Goal: Information Seeking & Learning: Learn about a topic

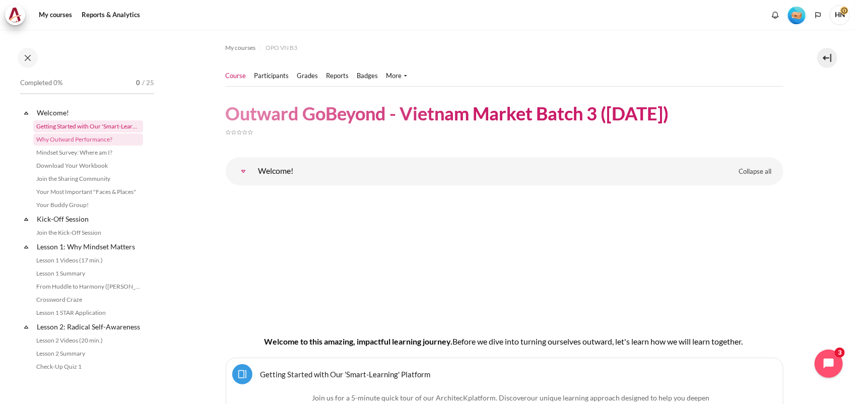
scroll to position [412, 0]
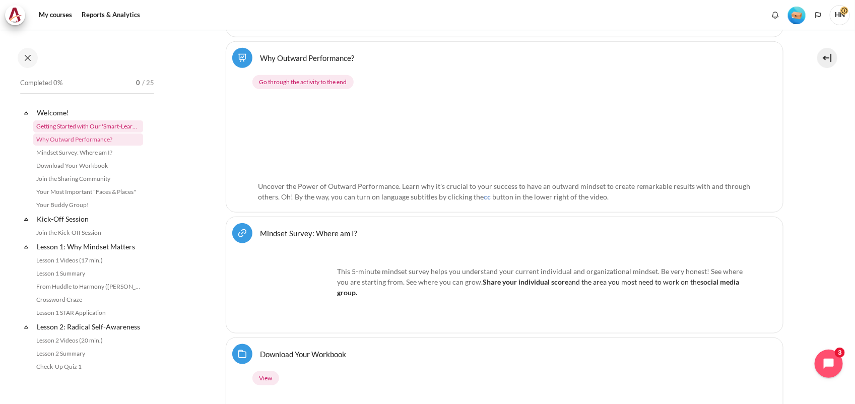
click at [75, 124] on link "Getting Started with Our 'Smart-Learning' Platform" at bounding box center [88, 126] width 110 height 12
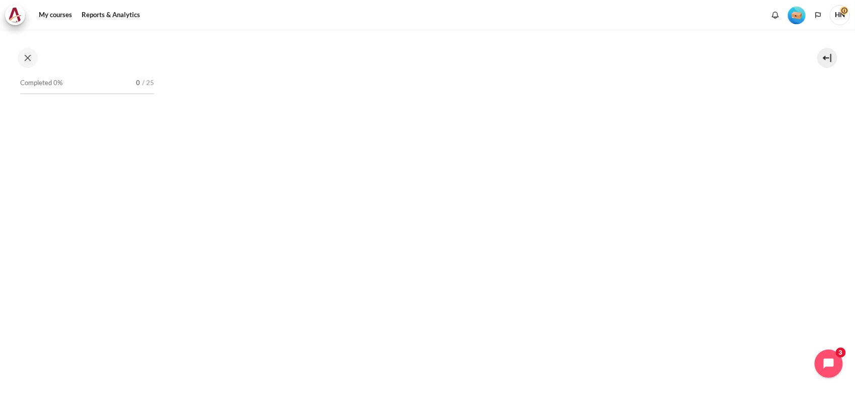
scroll to position [252, 0]
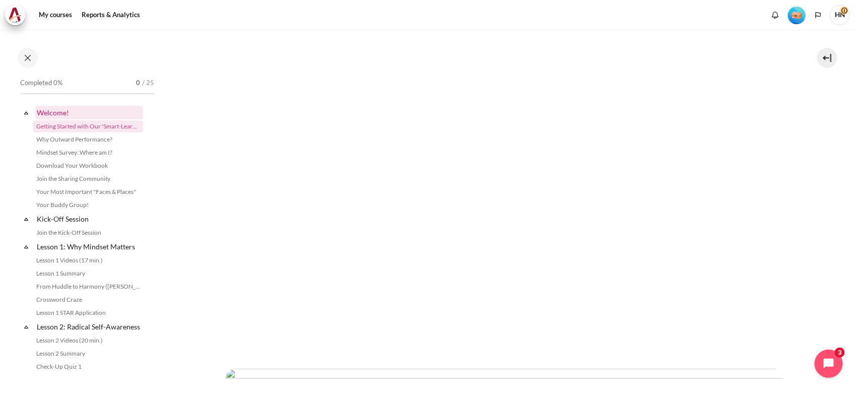
click at [61, 110] on link "Welcome!" at bounding box center [89, 113] width 108 height 14
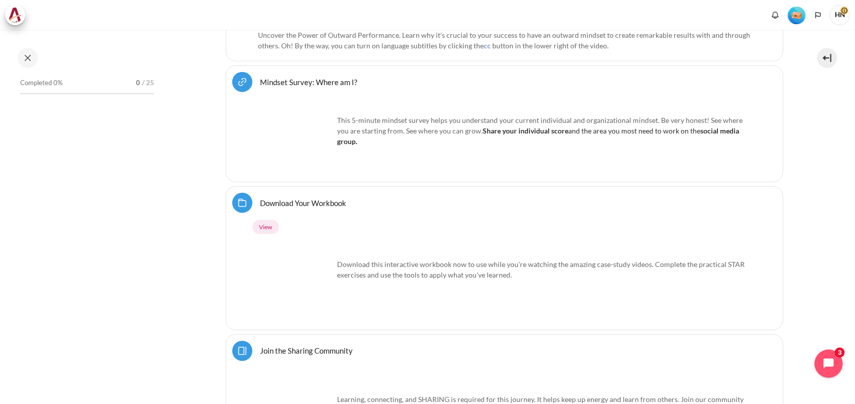
scroll to position [567, 0]
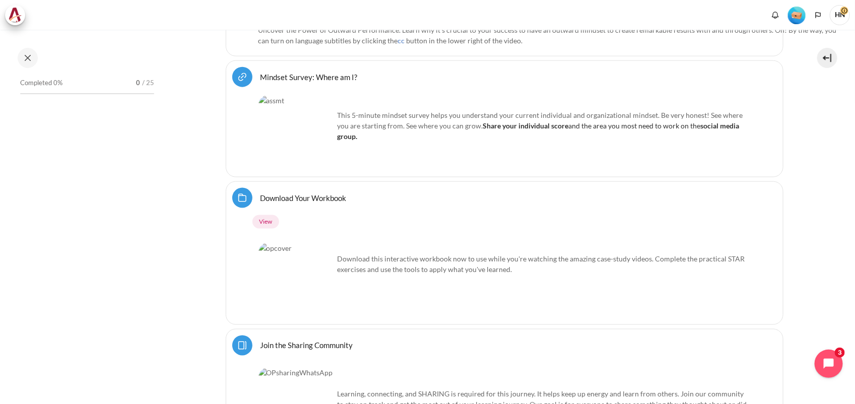
click at [307, 146] on img "Content" at bounding box center [296, 133] width 76 height 76
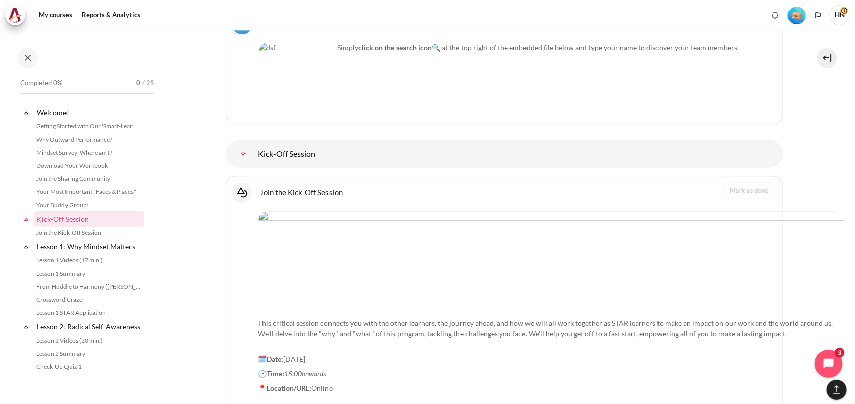
scroll to position [1149, 0]
click at [253, 157] on link "Kick-Off Session" at bounding box center [243, 152] width 20 height 20
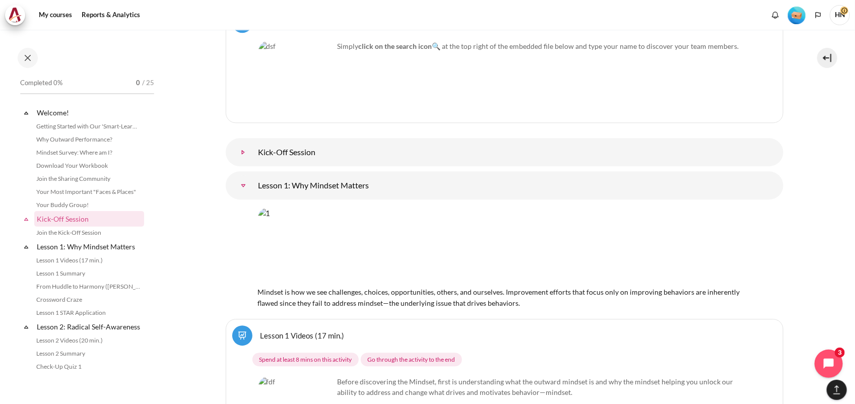
click at [253, 157] on link "Kick-Off Session" at bounding box center [243, 152] width 20 height 20
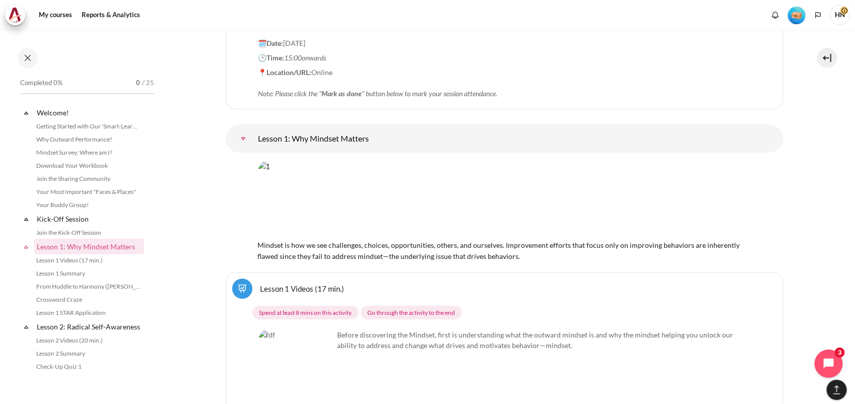
scroll to position [1464, 0]
click at [253, 136] on link "Lesson 1: Why Mindset Matters" at bounding box center [243, 138] width 20 height 20
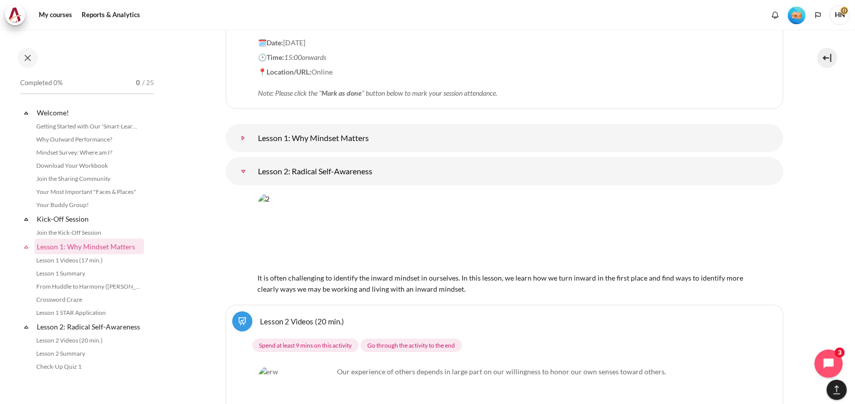
click at [253, 132] on link "Lesson 1: Why Mindset Matters" at bounding box center [243, 138] width 20 height 20
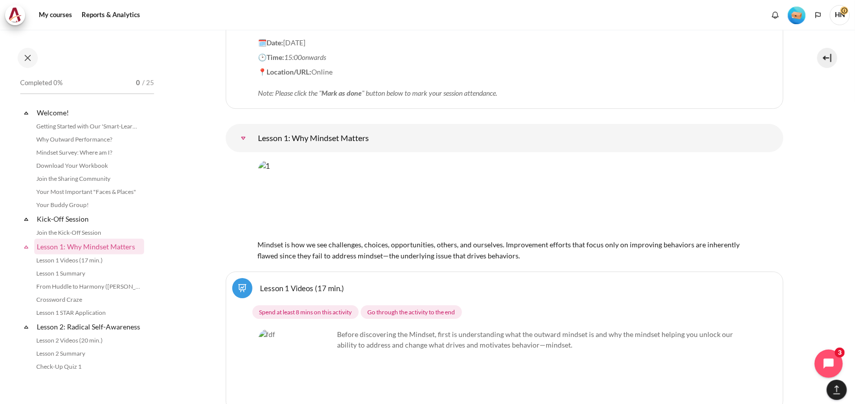
scroll to position [1527, 0]
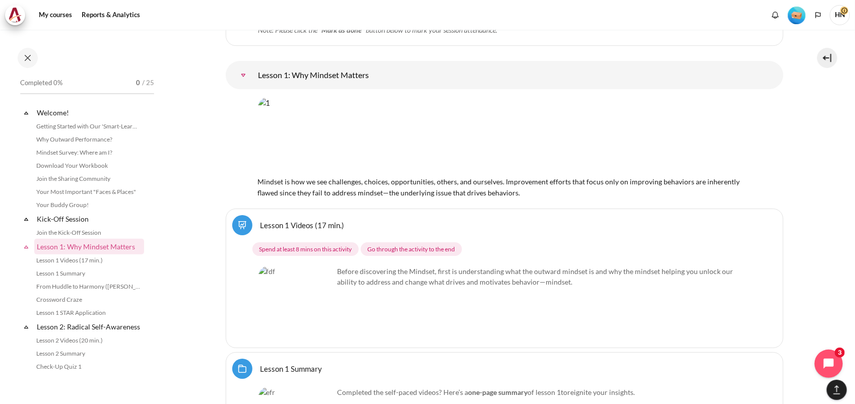
click at [496, 133] on img "Content" at bounding box center [504, 135] width 493 height 77
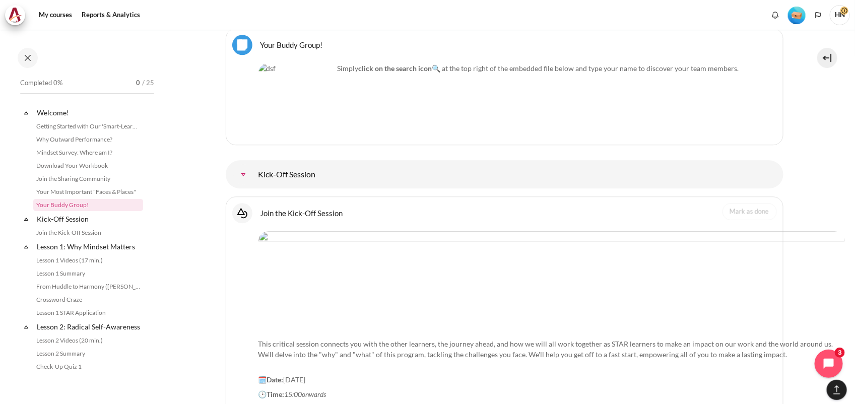
scroll to position [1086, 0]
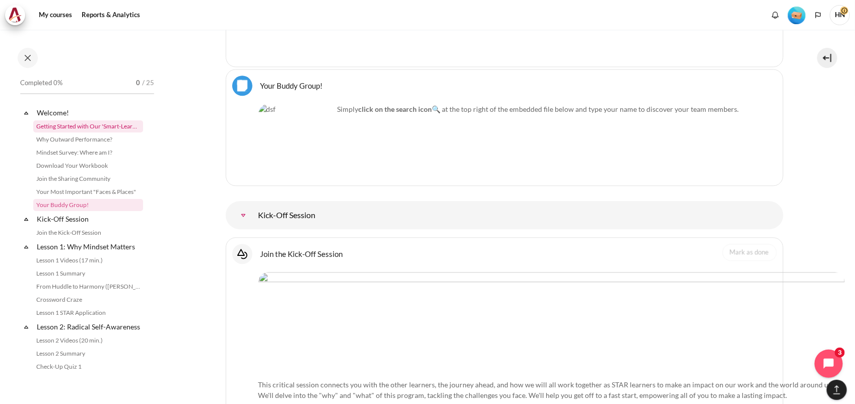
click at [87, 127] on link "Getting Started with Our 'Smart-Learning' Platform" at bounding box center [88, 126] width 110 height 12
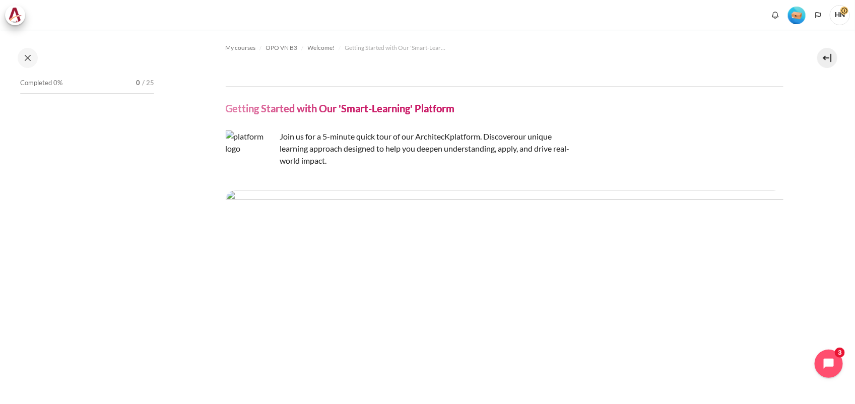
click at [426, 243] on img "Content" at bounding box center [505, 233] width 558 height 87
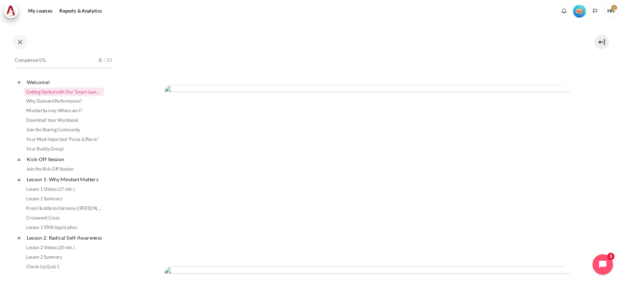
scroll to position [504, 0]
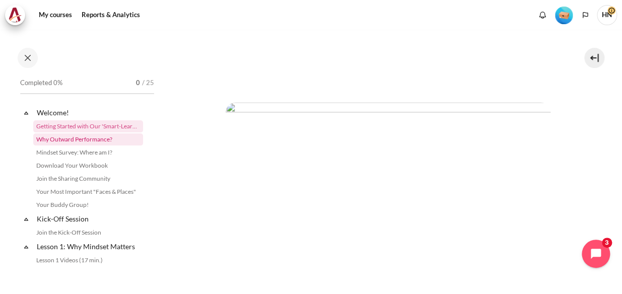
click at [108, 138] on link "Why Outward Performance?" at bounding box center [88, 140] width 110 height 12
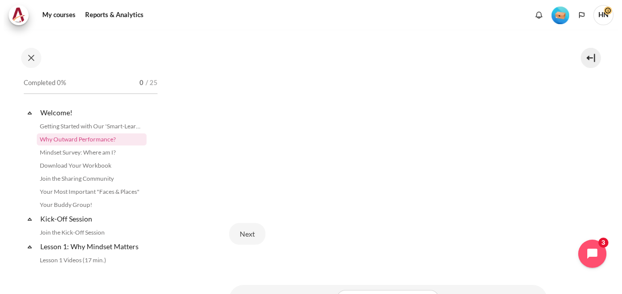
scroll to position [325, 0]
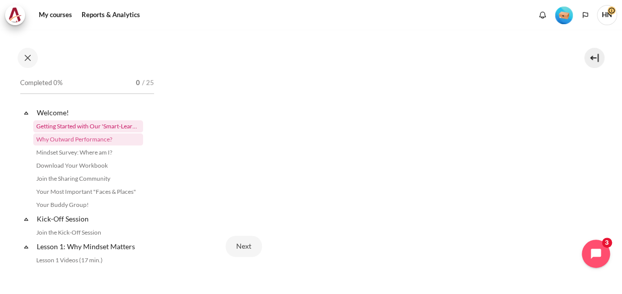
click at [58, 122] on link "Getting Started with Our 'Smart-Learning' Platform" at bounding box center [88, 126] width 110 height 12
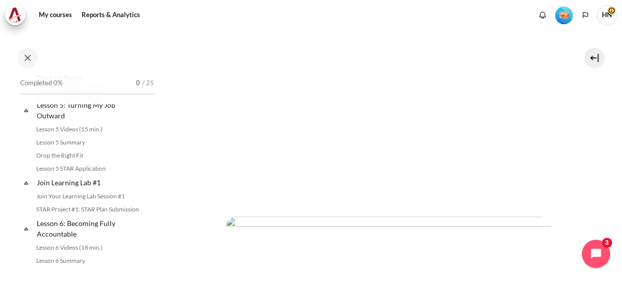
scroll to position [395, 0]
click at [525, 156] on img "Content" at bounding box center [388, 126] width 325 height 136
click at [332, 138] on img "Content" at bounding box center [388, 126] width 325 height 136
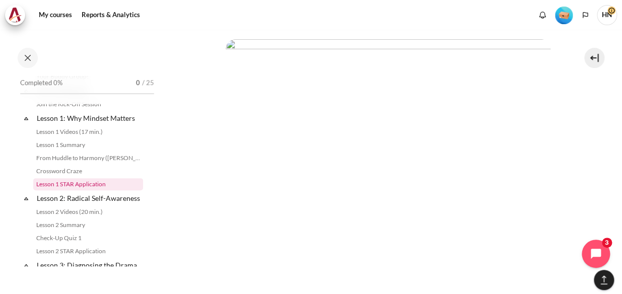
scroll to position [174, 0]
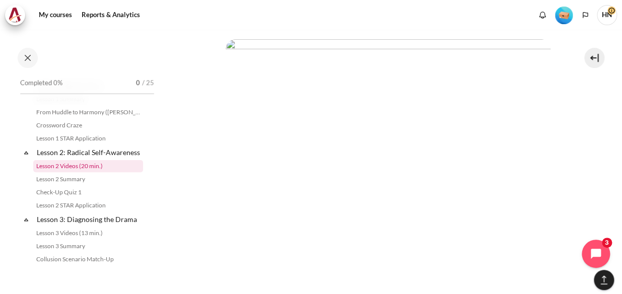
click at [70, 172] on link "Lesson 2 Videos (20 min.)" at bounding box center [88, 166] width 110 height 12
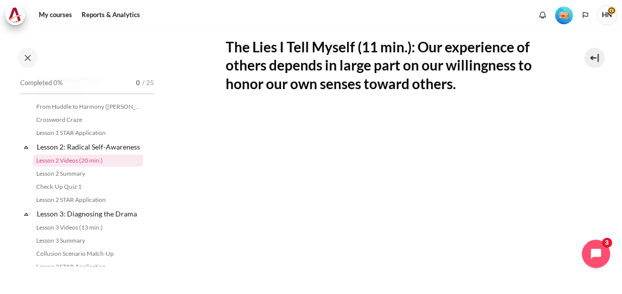
scroll to position [275, 0]
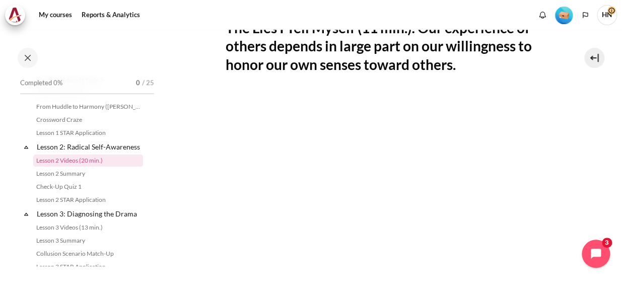
click at [573, 211] on section "My courses OPO VN B3 Lesson 2: Radical Self-Awareness Lesson 2 Videos (20 min.)" at bounding box center [387, 124] width 453 height 739
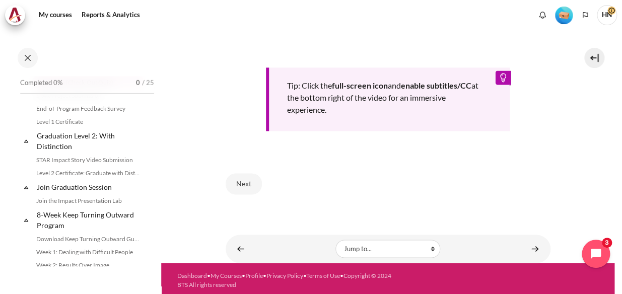
scroll to position [1142, 0]
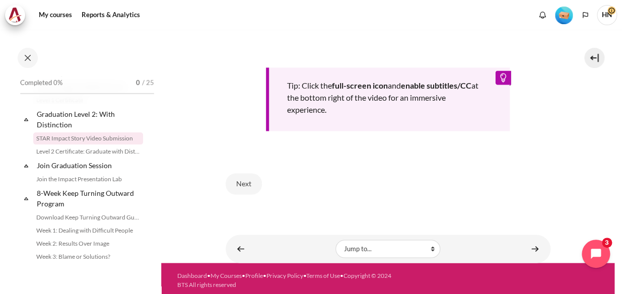
click at [71, 145] on link "STAR Impact Story Video Submission" at bounding box center [88, 139] width 110 height 12
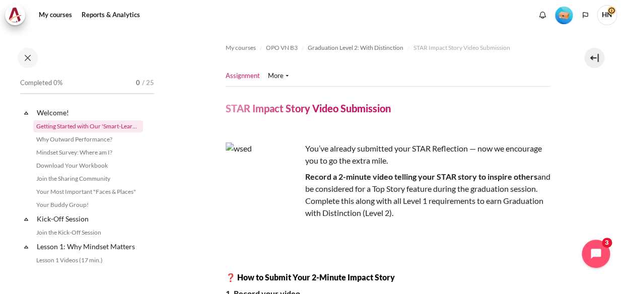
click at [73, 126] on link "Getting Started with Our 'Smart-Learning' Platform" at bounding box center [88, 126] width 110 height 12
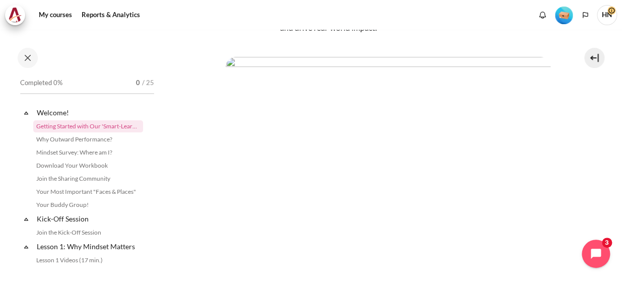
scroll to position [137, 0]
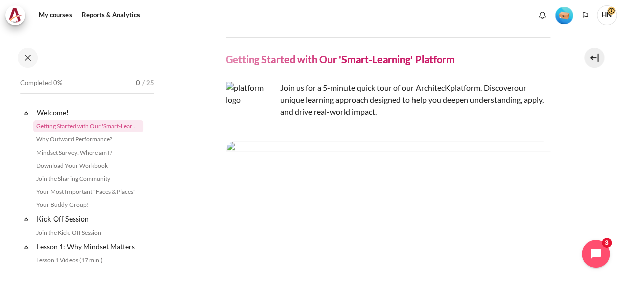
scroll to position [0, 0]
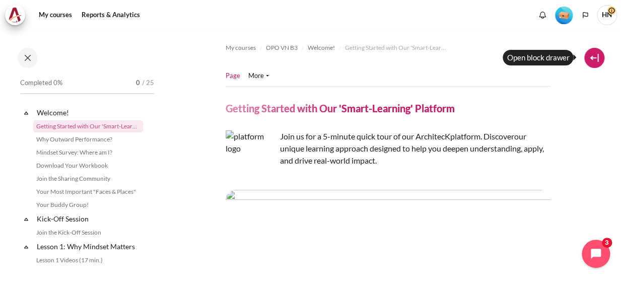
click at [595, 60] on button at bounding box center [594, 58] width 20 height 20
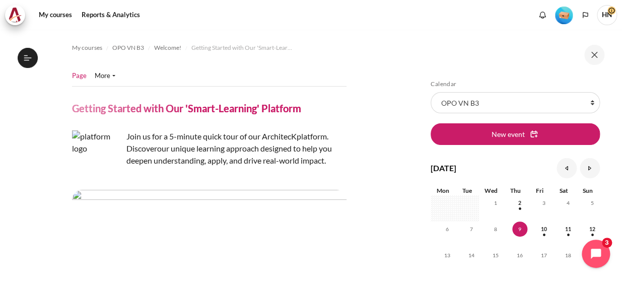
click at [564, 15] on img "Level #1" at bounding box center [564, 16] width 18 height 18
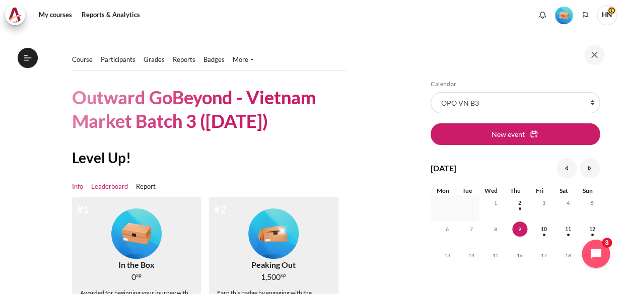
click at [109, 186] on link "Leaderboard" at bounding box center [109, 187] width 37 height 10
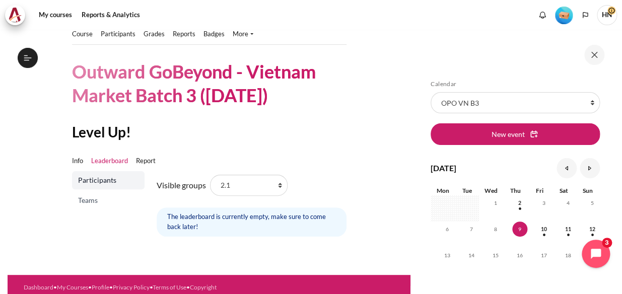
scroll to position [40, 0]
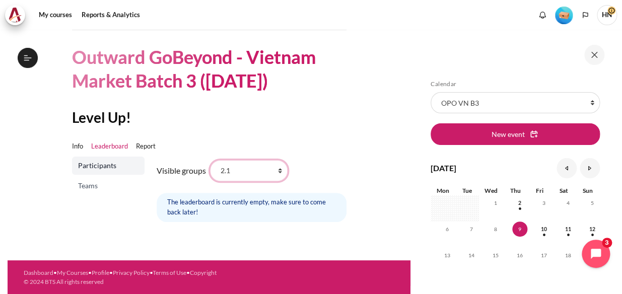
click at [277, 173] on select "All participants 2.1 2.2 2.3 2.4 2.5 2.6 2.7 2.8 3.1 3.2 3.3 3.4 3.5 3.5" at bounding box center [249, 170] width 78 height 21
select select "5010"
click at [210, 160] on select "All participants 2.1 2.2 2.3 2.4 2.5 2.6 2.7 2.8 3.1 3.2 3.3 3.4 3.5 3.5" at bounding box center [249, 170] width 78 height 21
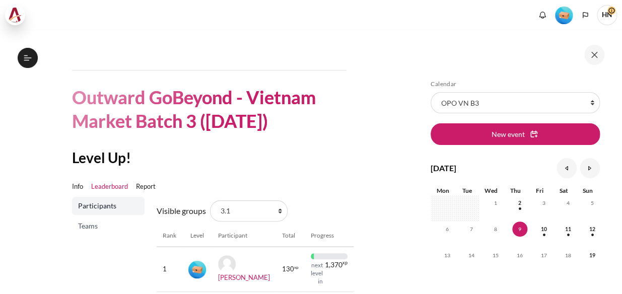
click at [17, 14] on img at bounding box center [15, 15] width 14 height 15
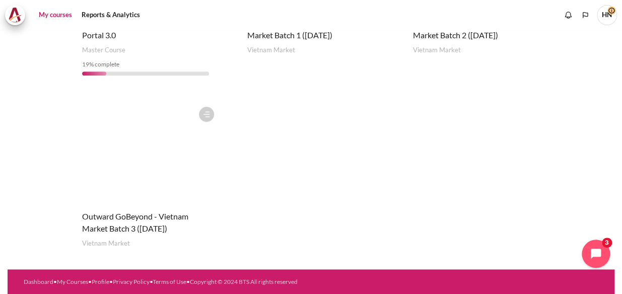
scroll to position [243, 0]
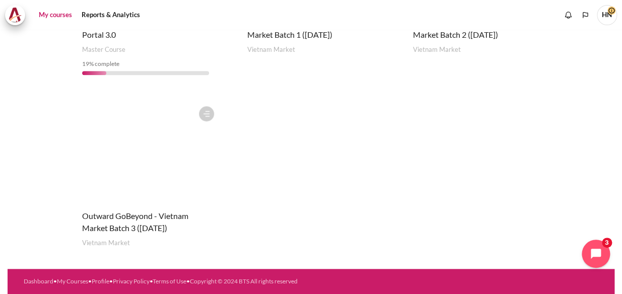
click at [154, 165] on figure "Content" at bounding box center [146, 151] width 148 height 101
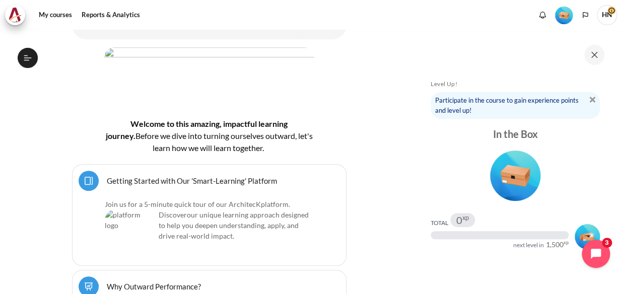
scroll to position [153, 0]
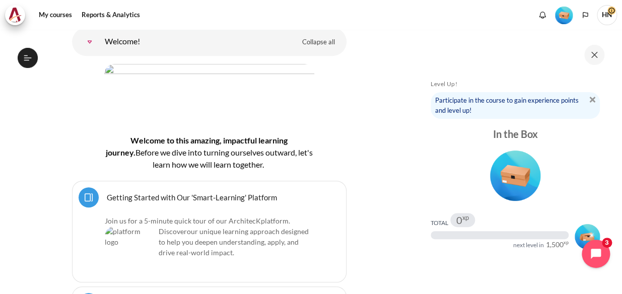
click at [24, 57] on button "Open course index" at bounding box center [28, 58] width 20 height 20
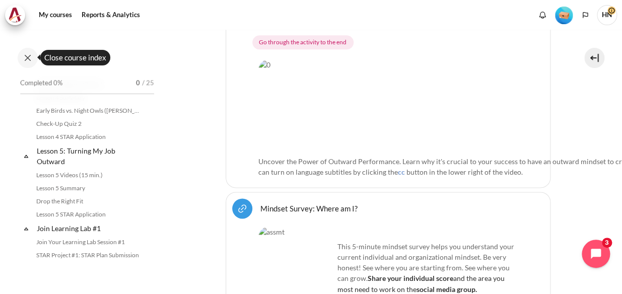
scroll to position [458, 0]
